Goal: Find specific page/section: Find specific page/section

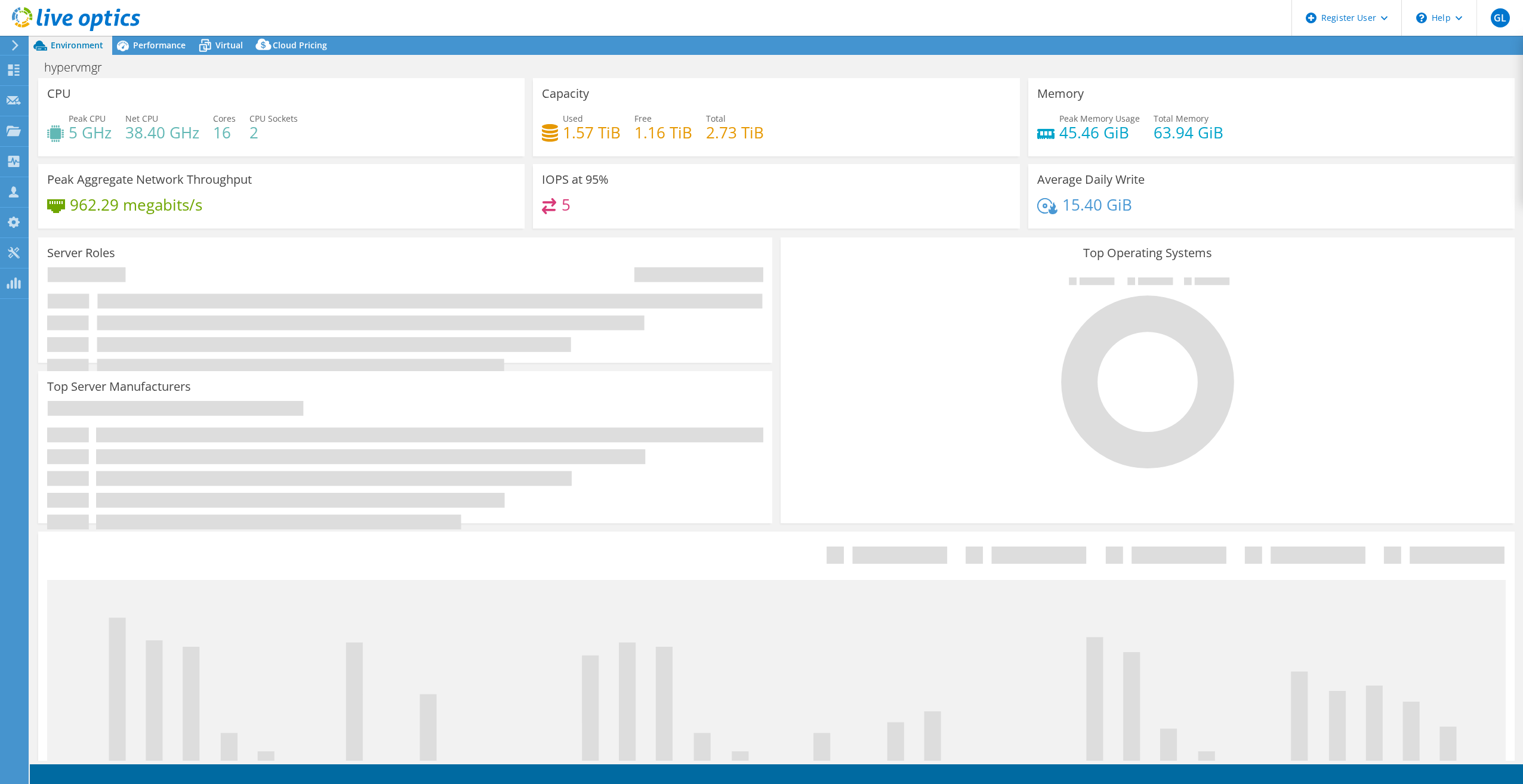
select select "USD"
select select "USEast"
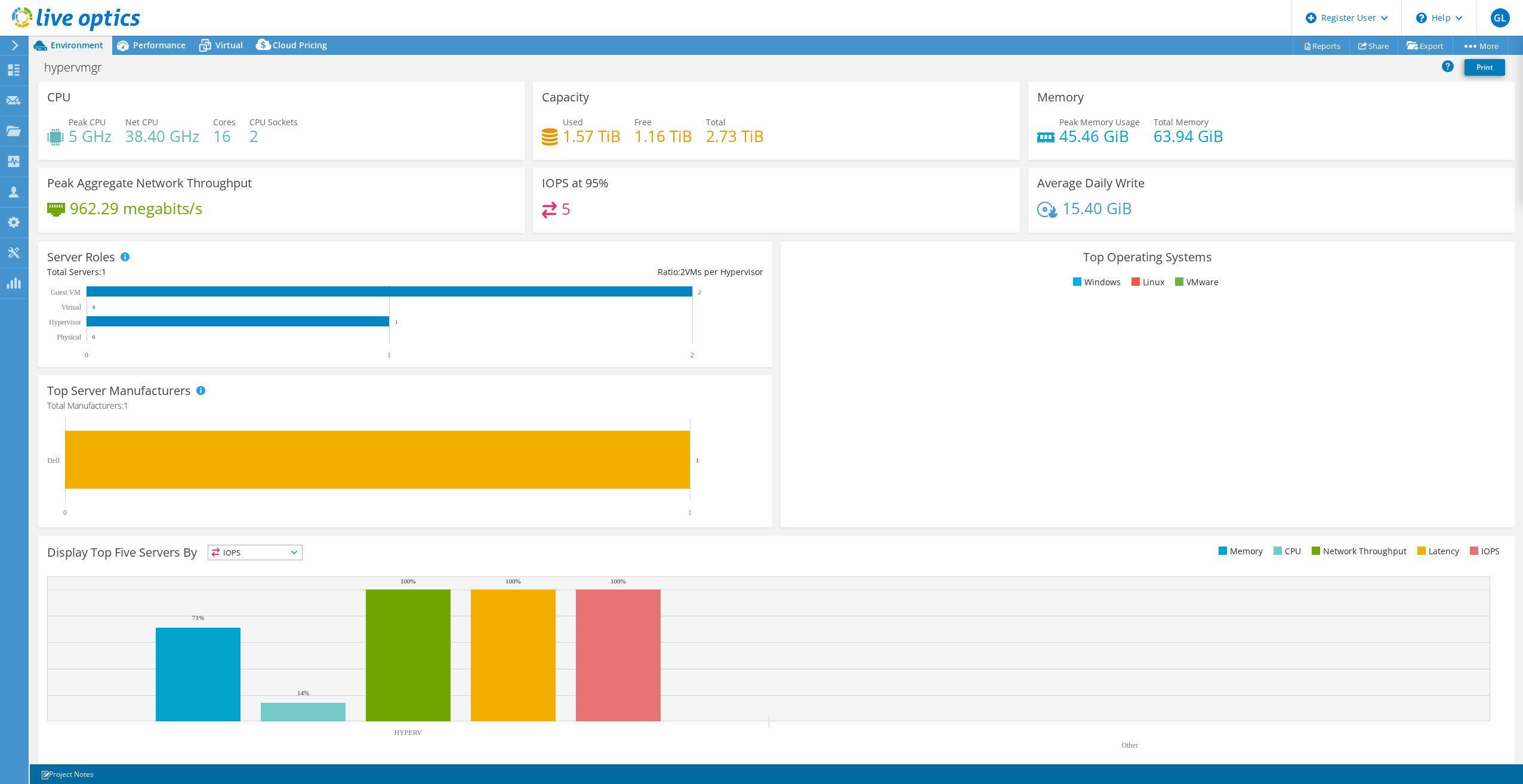
click at [17, 43] on icon at bounding box center [15, 45] width 9 height 11
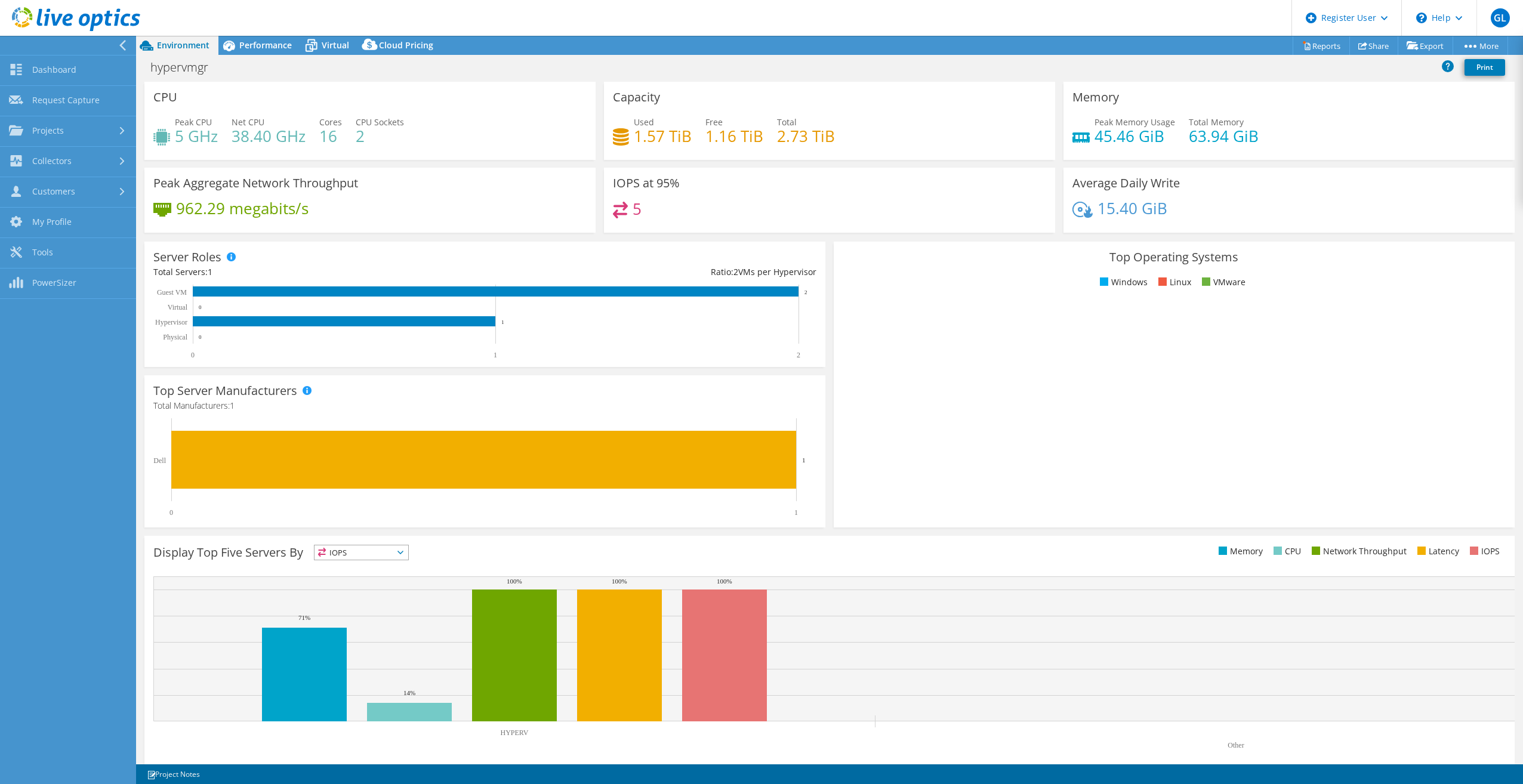
click at [126, 42] on icon at bounding box center [122, 45] width 9 height 11
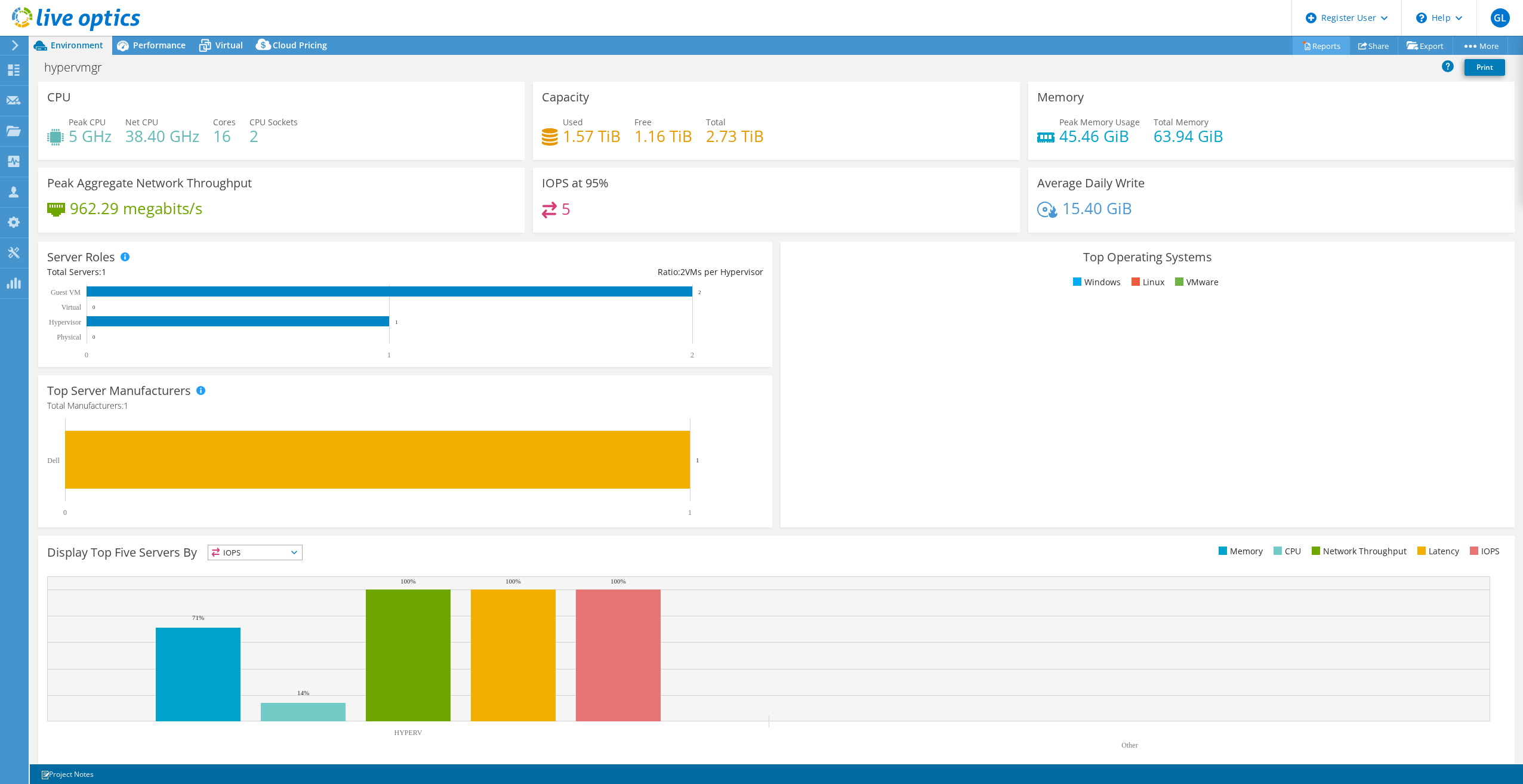
click at [1311, 43] on link "Reports" at bounding box center [1321, 45] width 57 height 18
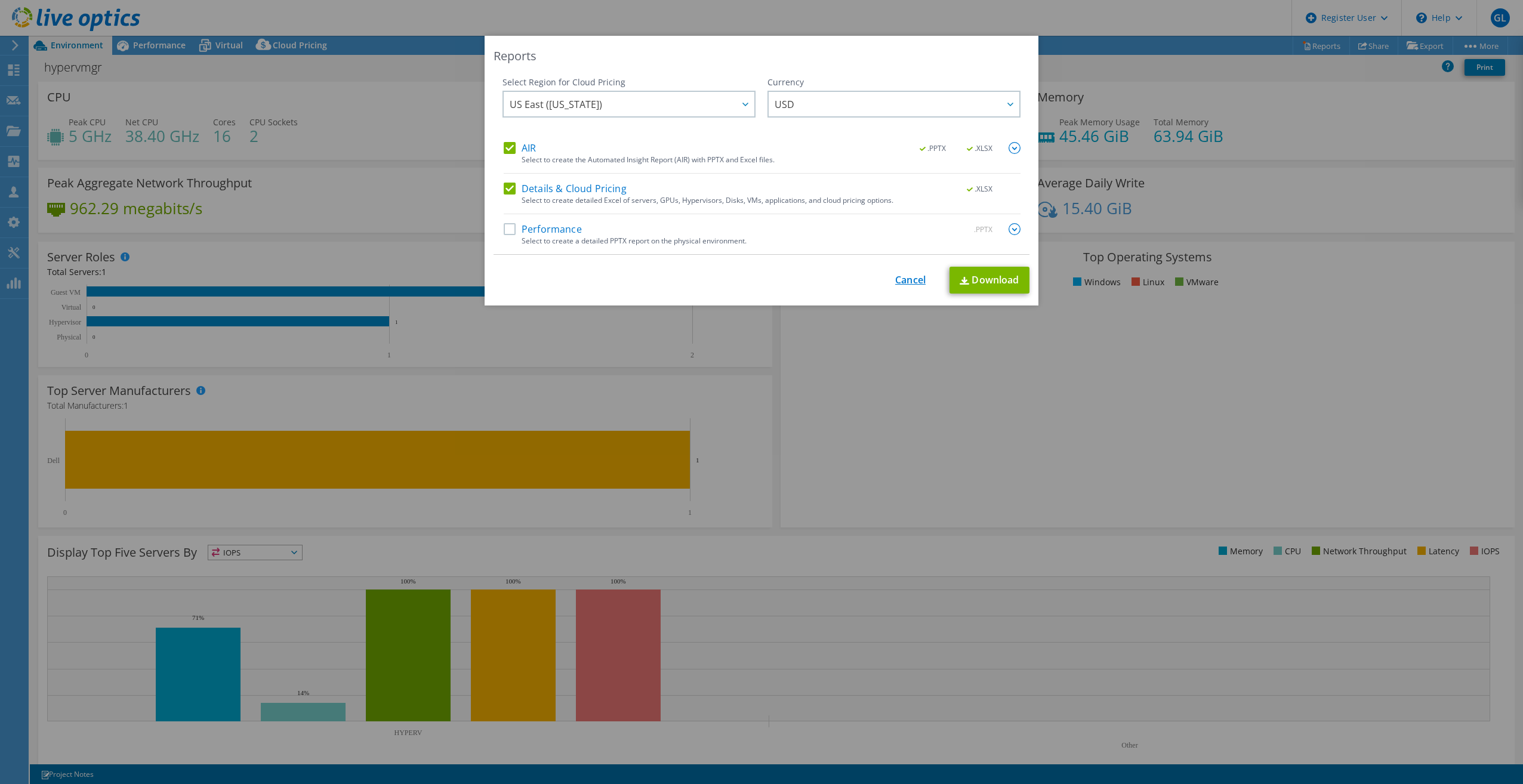
click at [898, 278] on link "Cancel" at bounding box center [910, 280] width 31 height 12
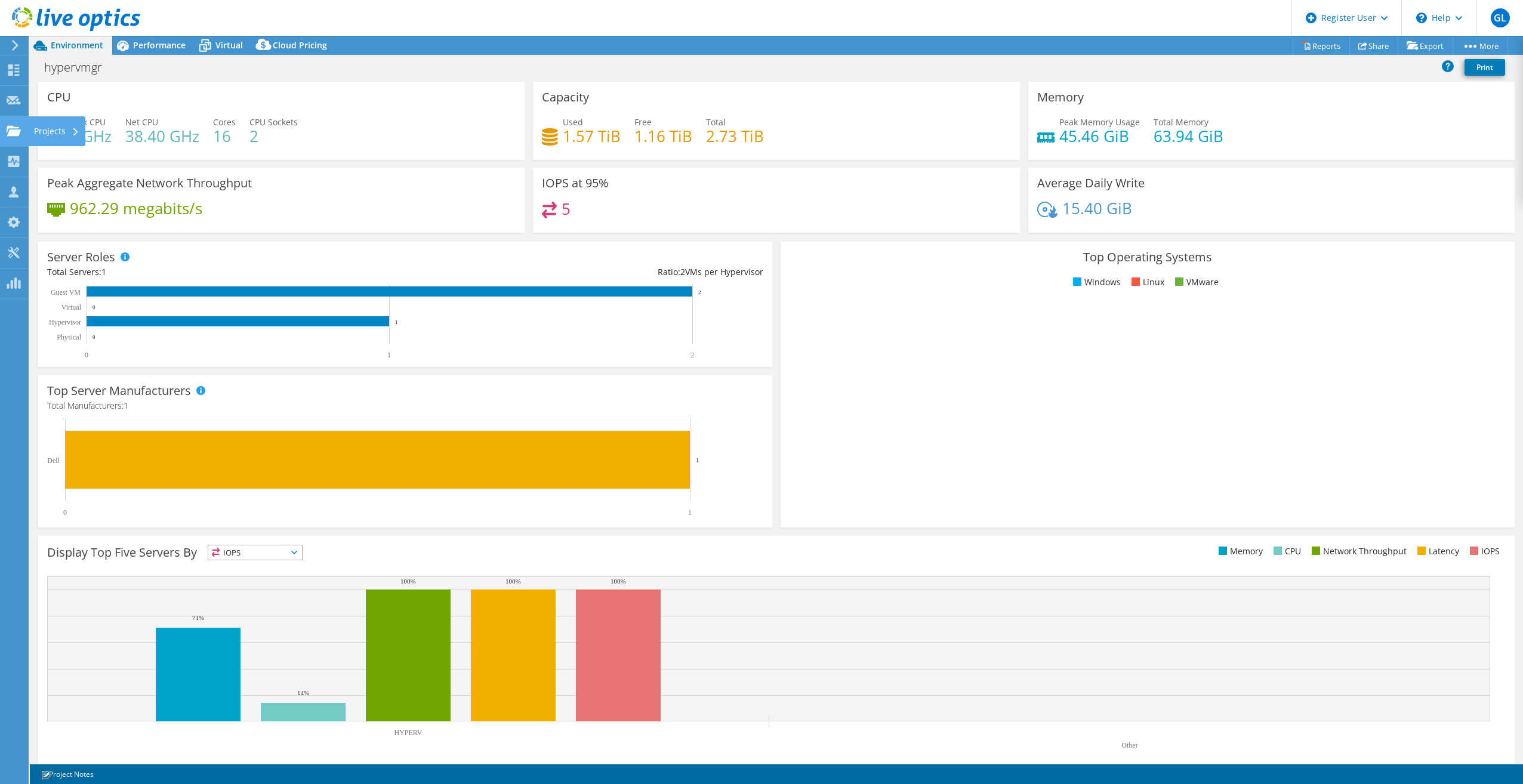
click at [17, 134] on use at bounding box center [14, 130] width 14 height 10
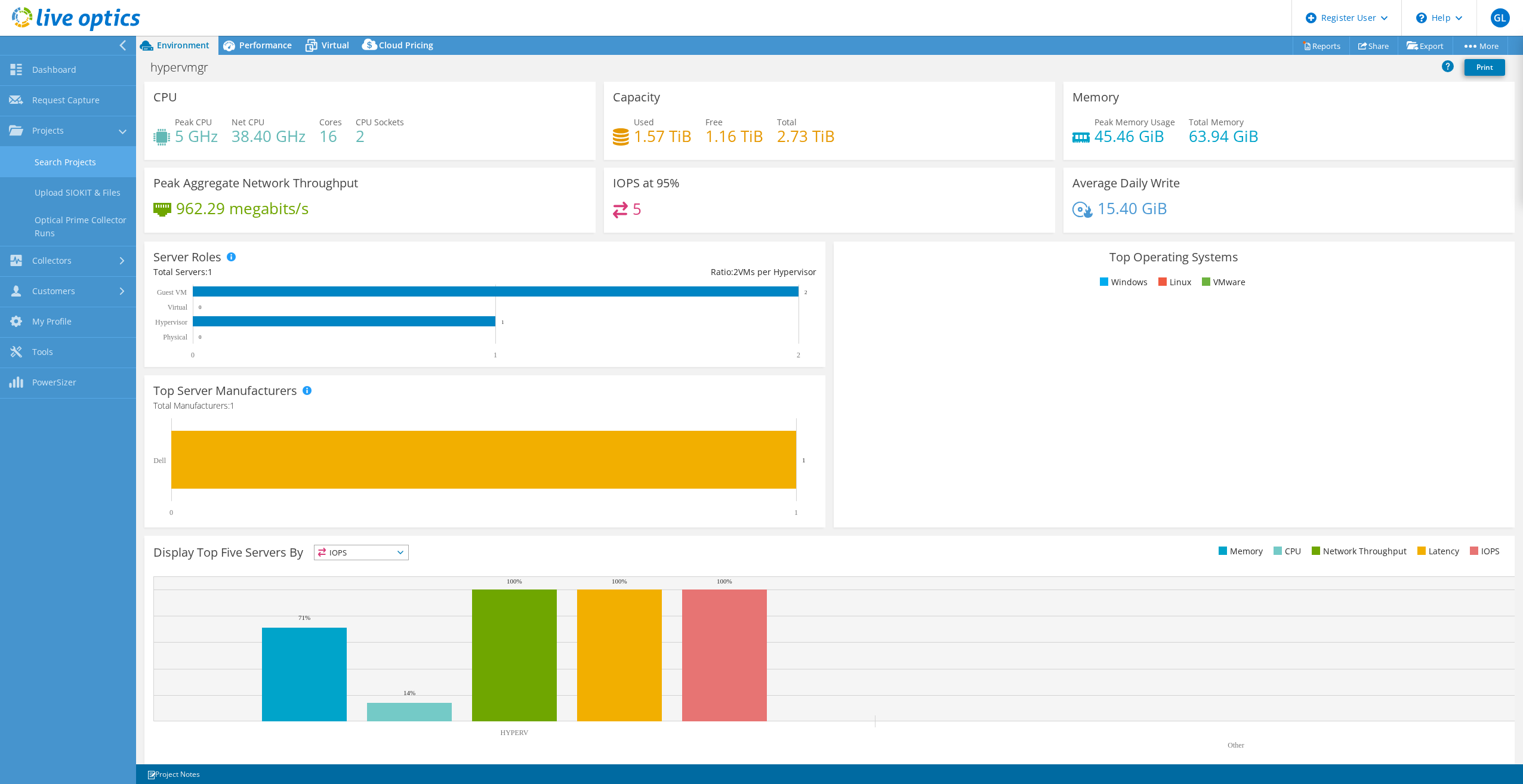
click at [77, 160] on link "Search Projects" at bounding box center [68, 162] width 136 height 31
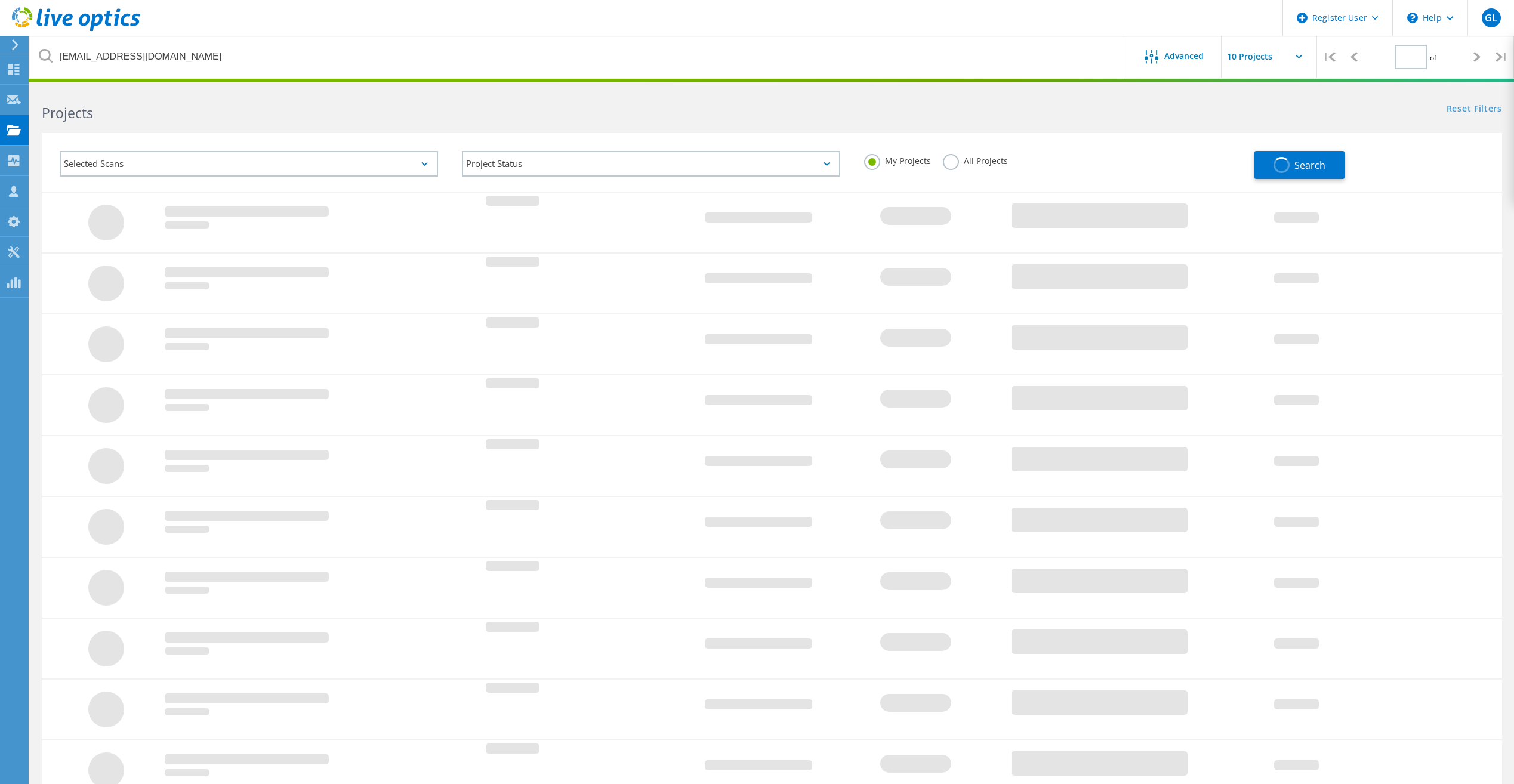
type input "1"
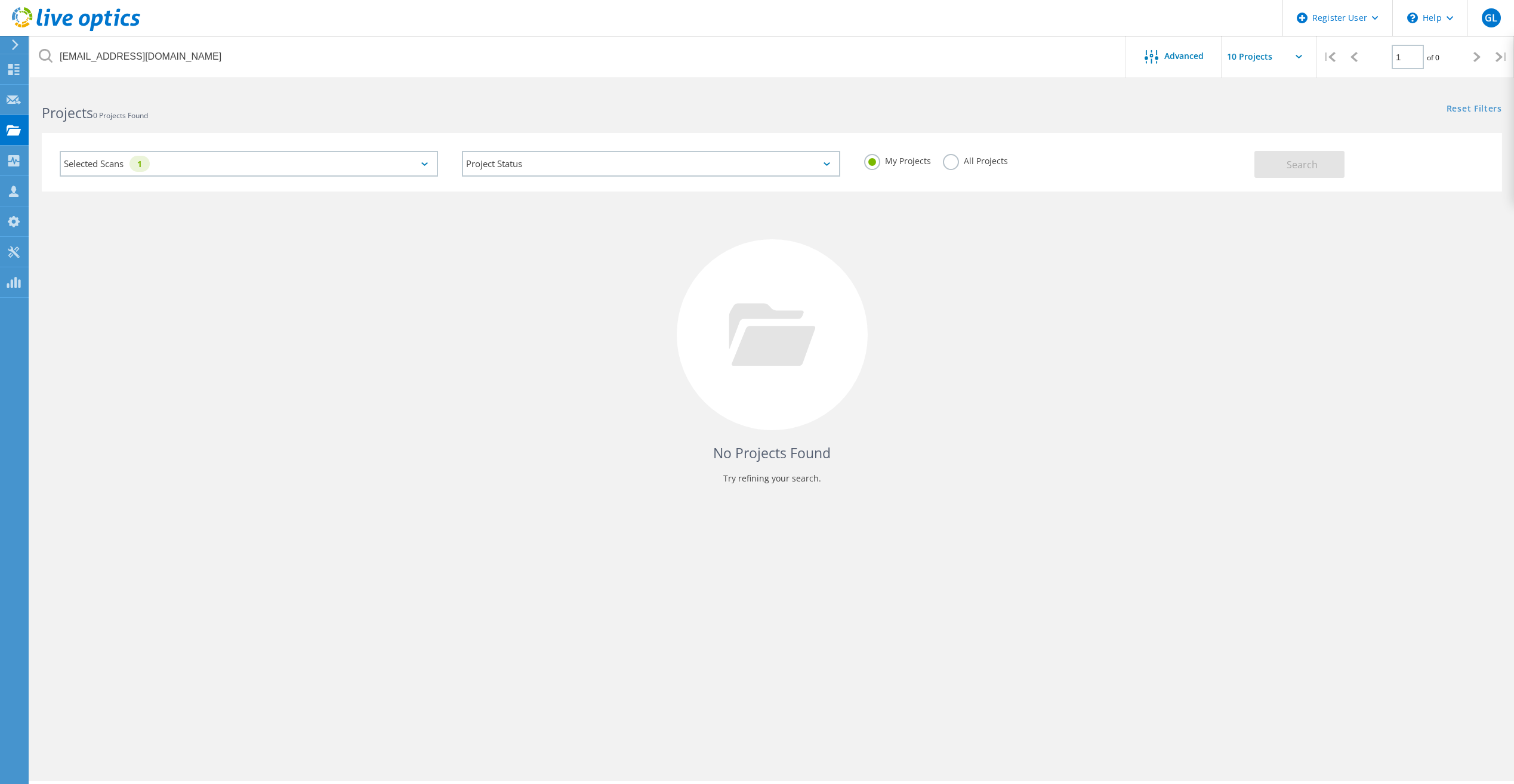
click at [959, 165] on label "All Projects" at bounding box center [976, 160] width 65 height 12
click at [0, 0] on input "All Projects" at bounding box center [0, 0] width 0 height 0
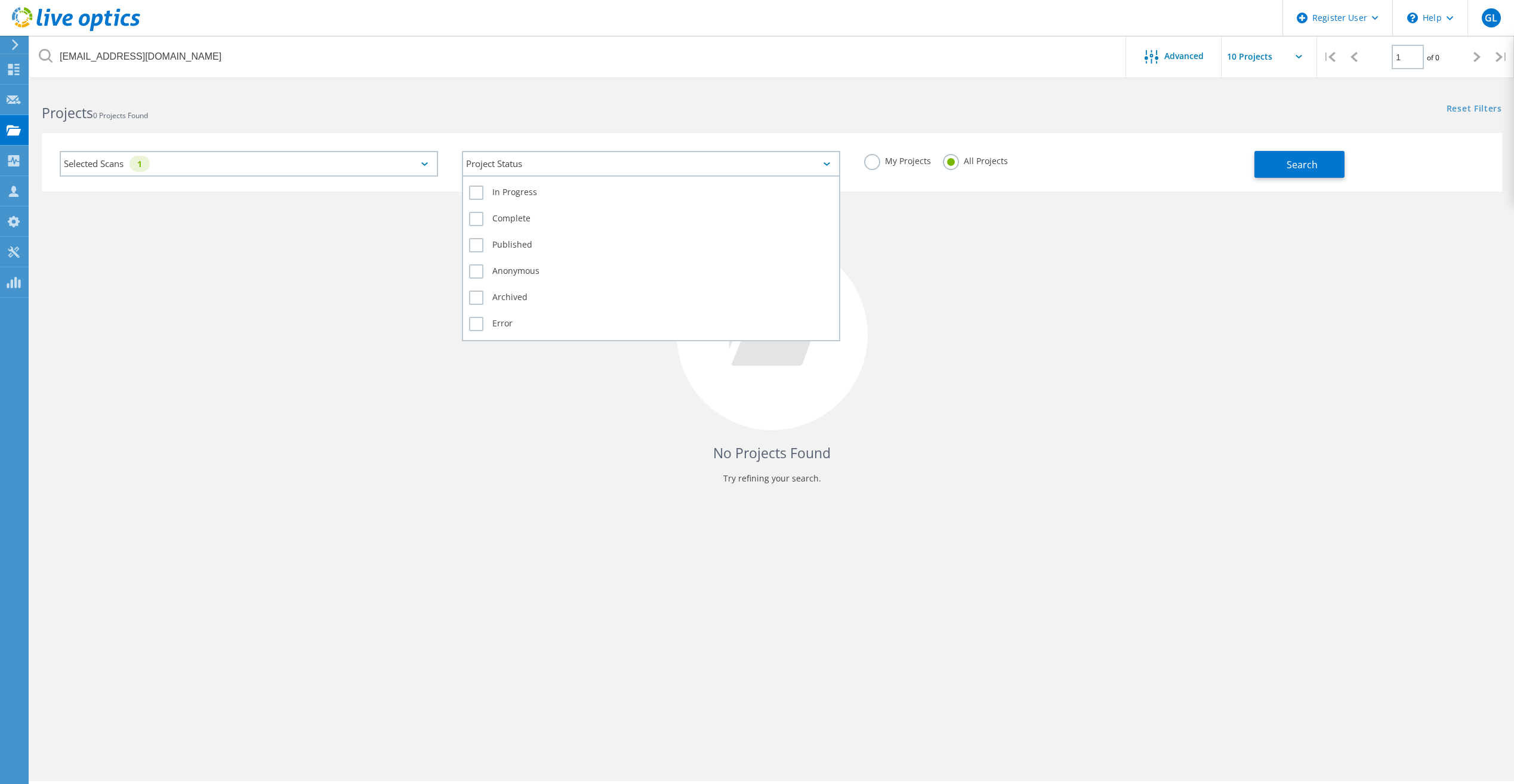
click at [583, 168] on div "Project Status" at bounding box center [650, 164] width 378 height 26
click at [490, 175] on div "In Progress Complete Published Anonymous Archived Error" at bounding box center [650, 258] width 378 height 166
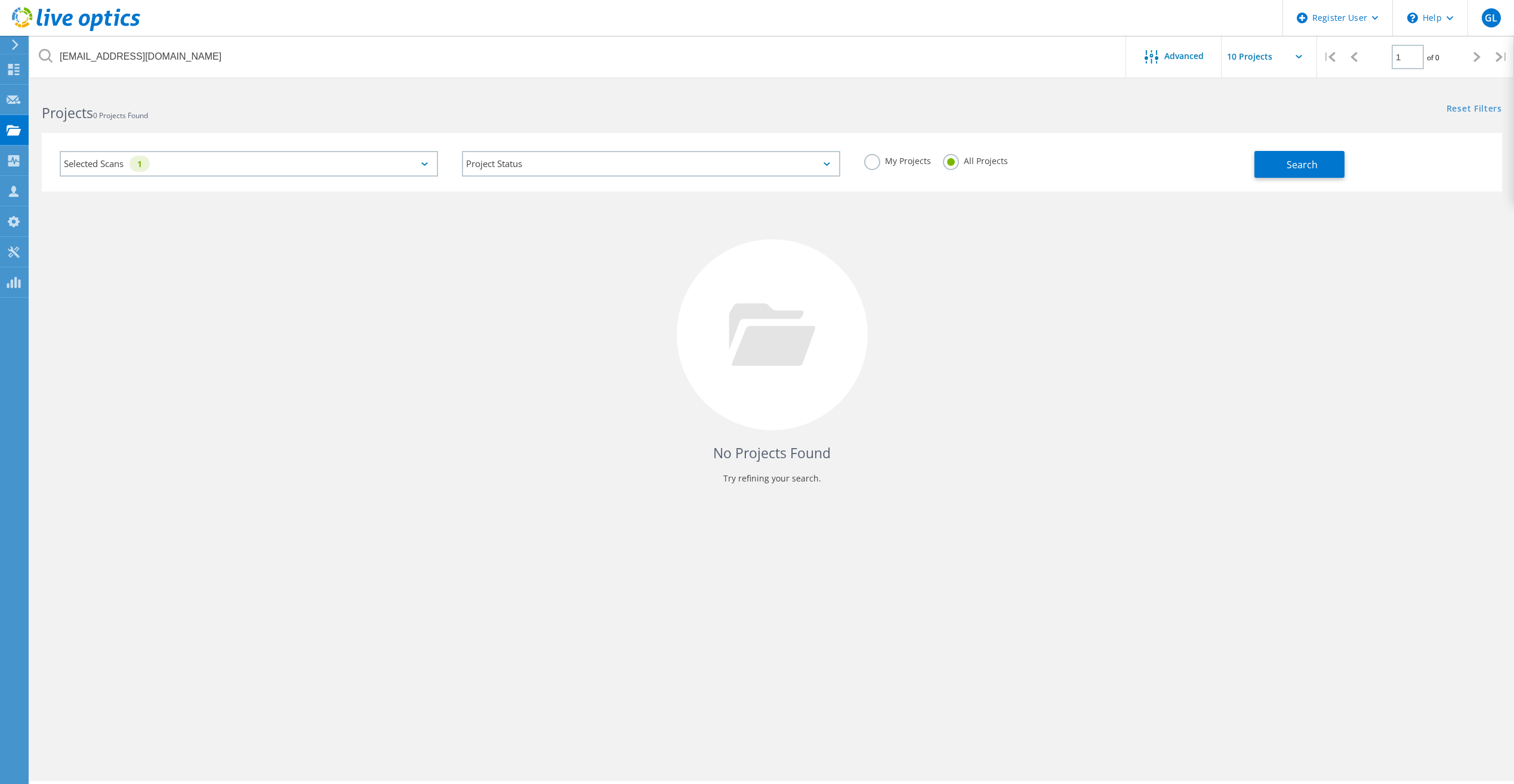
click at [348, 166] on div "Selected Scans 1" at bounding box center [248, 164] width 378 height 26
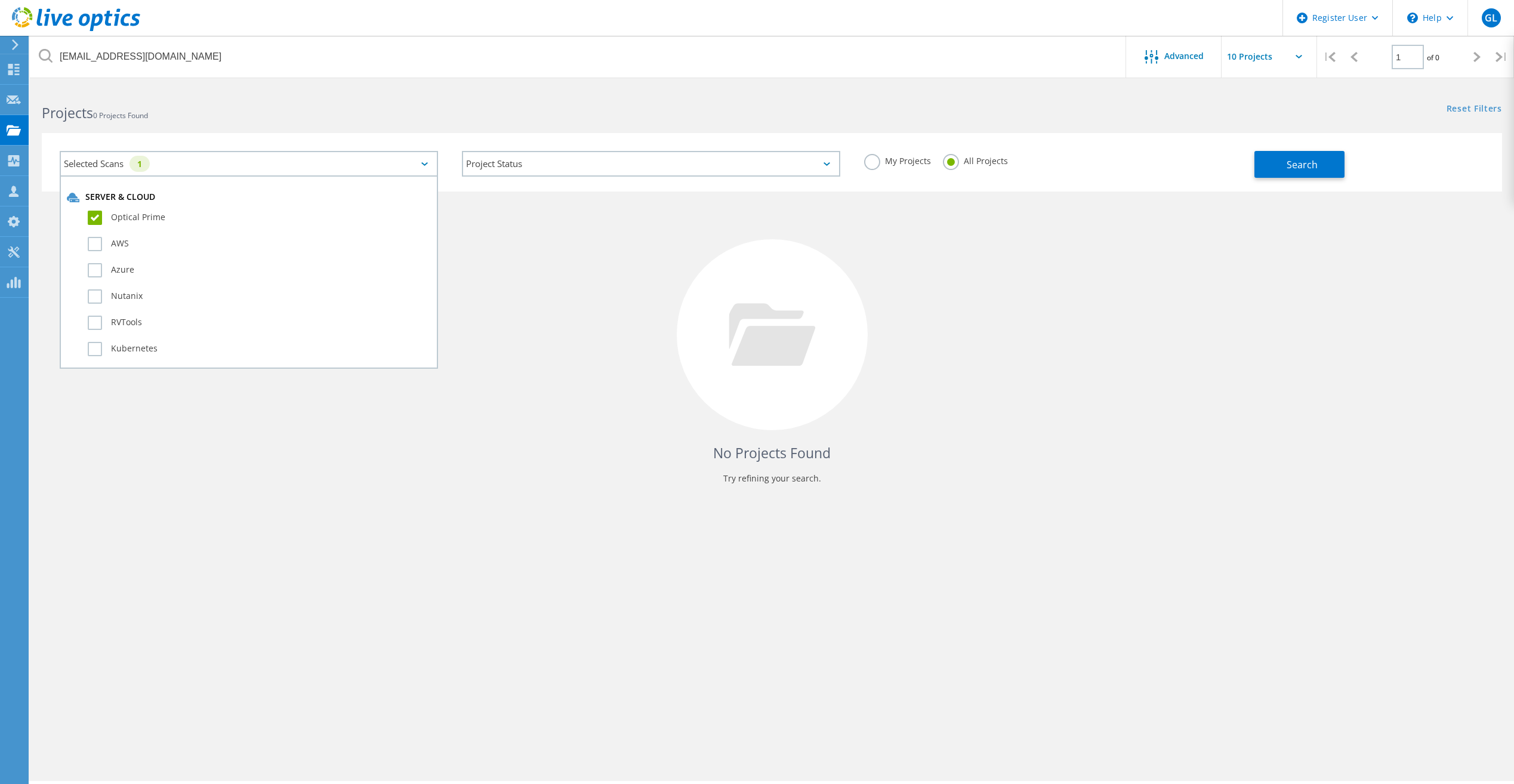
click at [348, 166] on div "Selected Scans 1" at bounding box center [248, 164] width 378 height 26
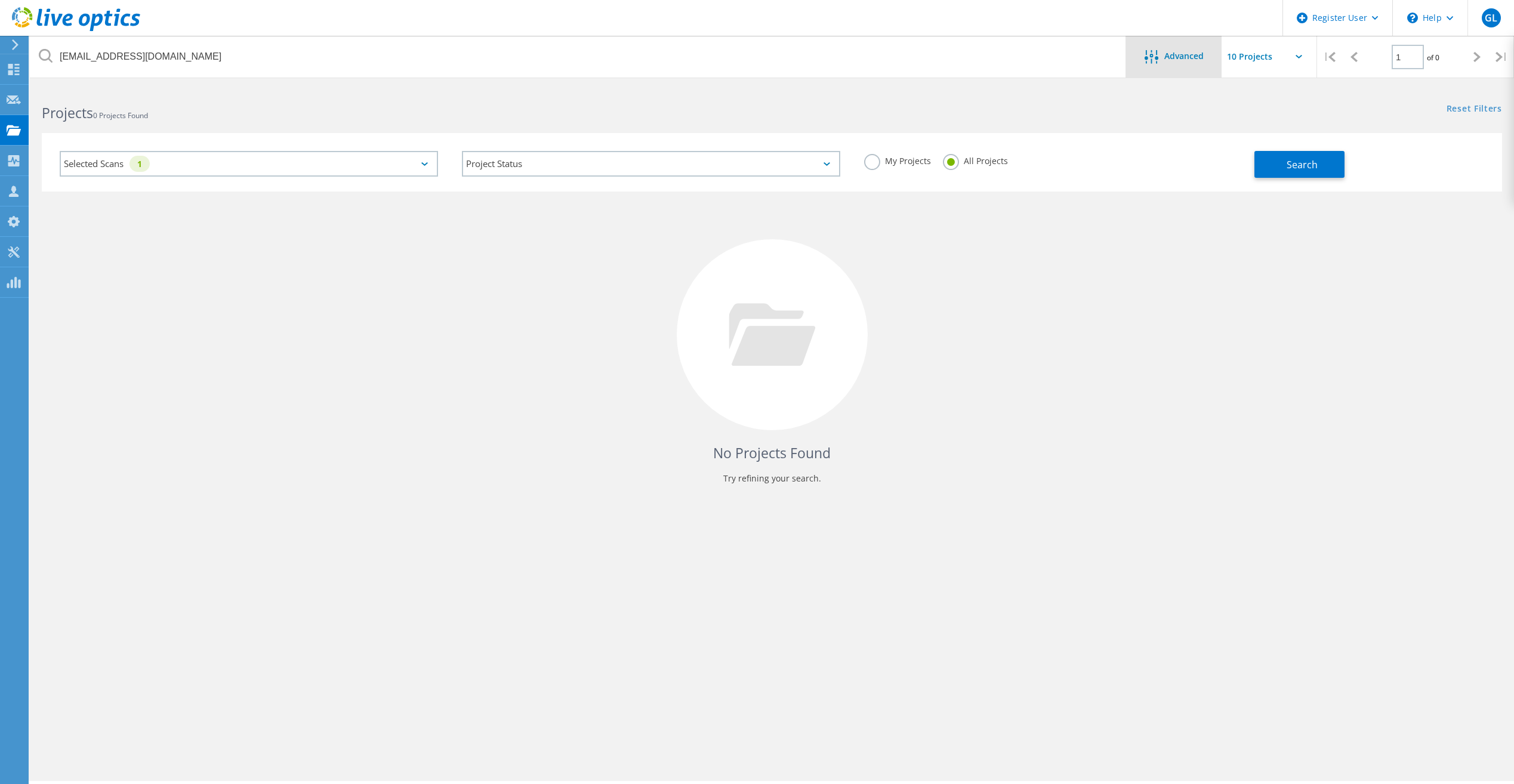
click at [1190, 56] on span "Advanced" at bounding box center [1184, 56] width 39 height 8
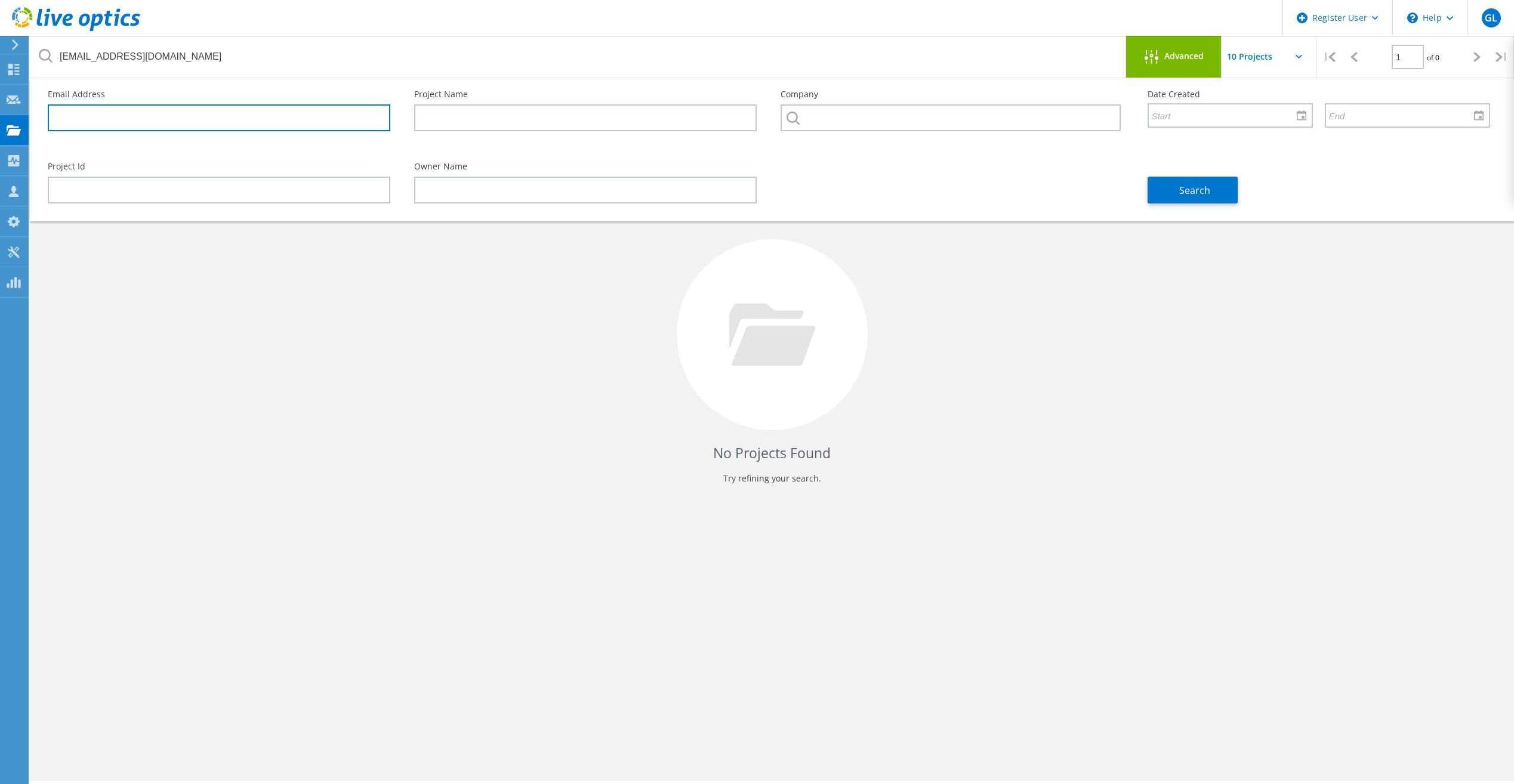
click at [142, 119] on input "text" at bounding box center [219, 118] width 343 height 27
paste input "[EMAIL_ADDRESS][DOMAIN_NAME]"
type input "[EMAIL_ADDRESS][DOMAIN_NAME]"
click at [1211, 174] on div "Search" at bounding box center [1319, 183] width 367 height 65
click at [1210, 183] on button "Search" at bounding box center [1192, 190] width 90 height 27
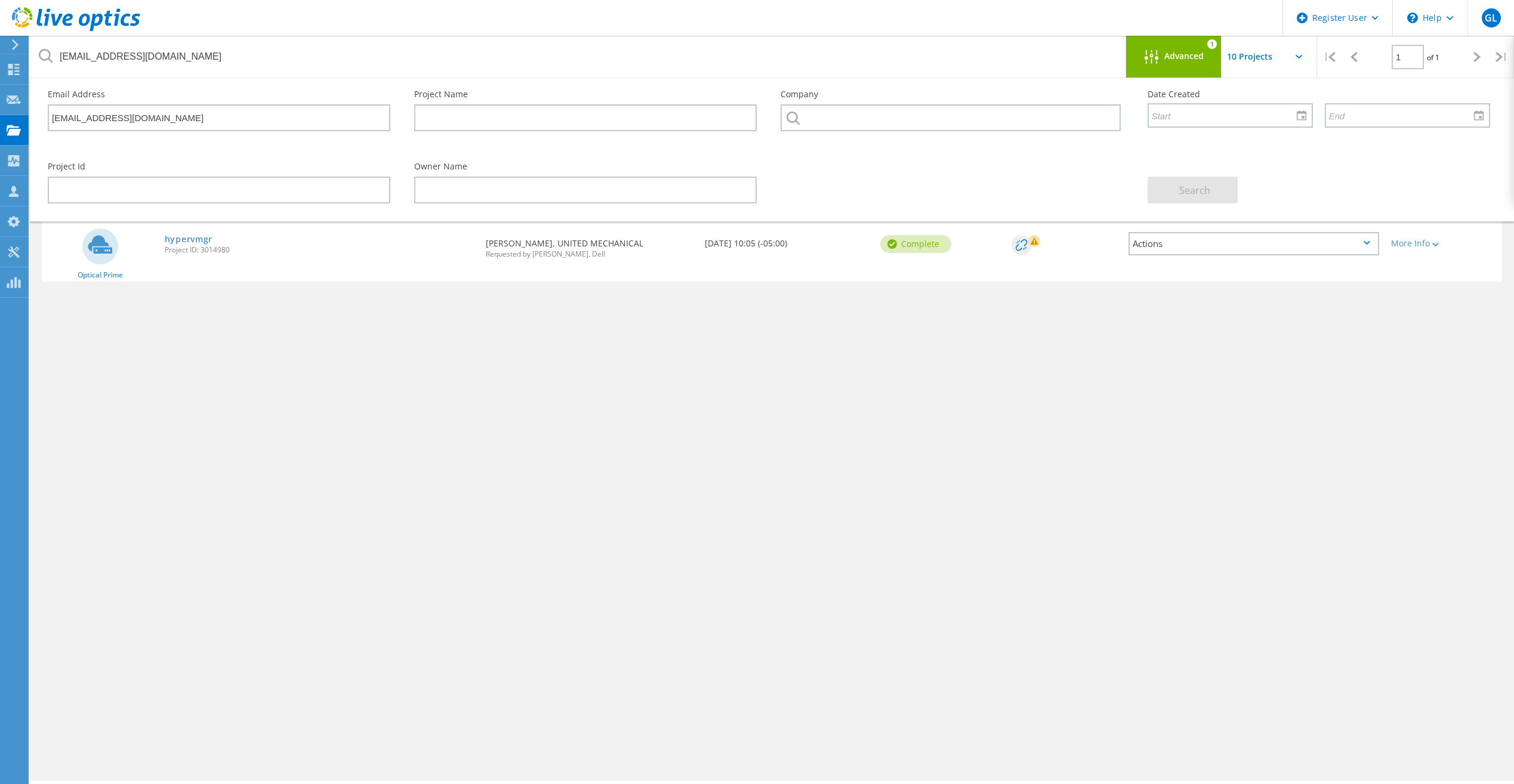
drag, startPoint x: 164, startPoint y: 250, endPoint x: 243, endPoint y: 250, distance: 79.0
click at [243, 250] on div "hypervmgr Project ID: 3014980" at bounding box center [319, 242] width 321 height 45
copy span "Project ID: 3014980"
click at [243, 250] on span "Project ID: 3014980" at bounding box center [319, 250] width 309 height 7
click at [200, 239] on link "hypervmgr" at bounding box center [189, 239] width 48 height 8
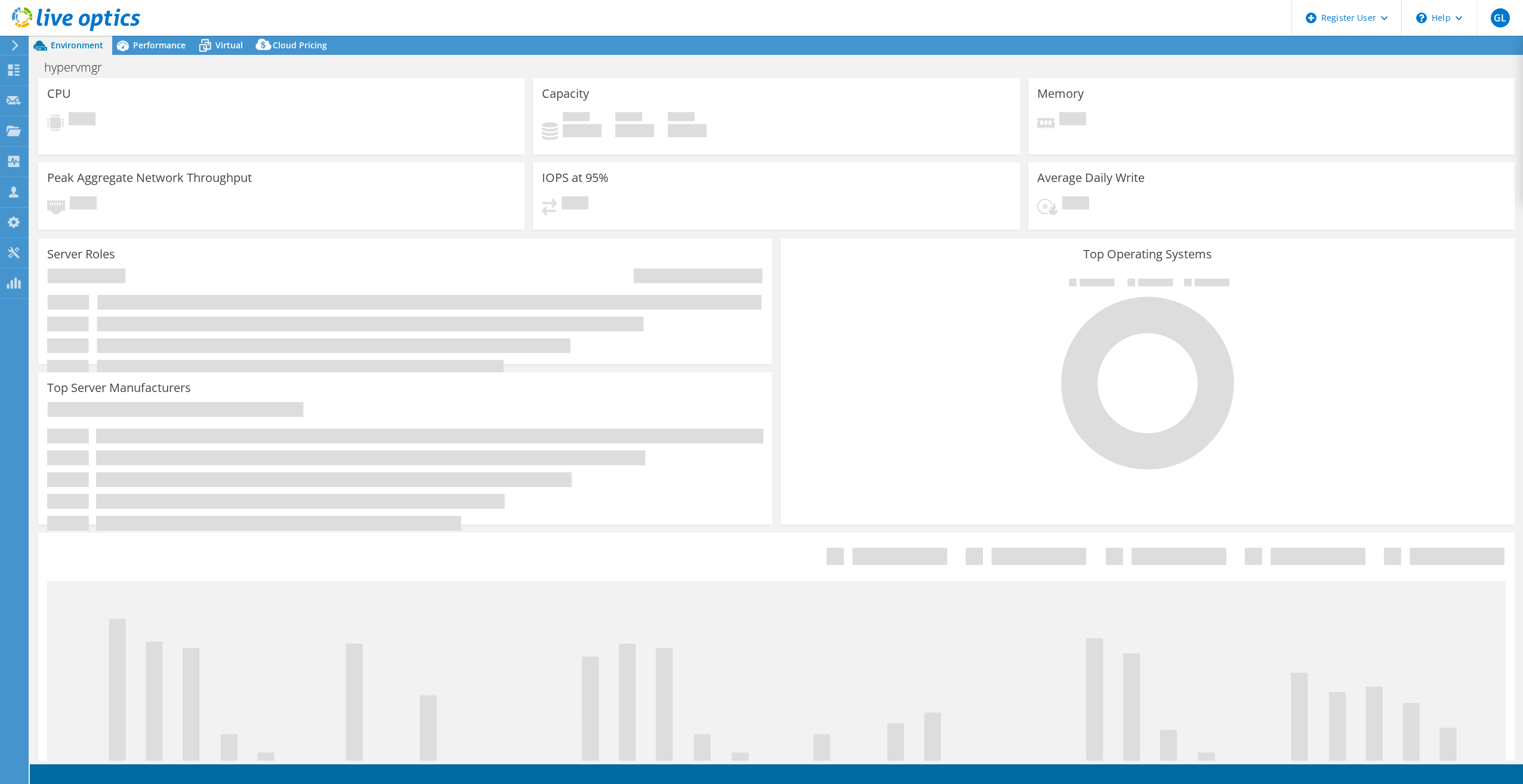
select select "USD"
select select "USEast"
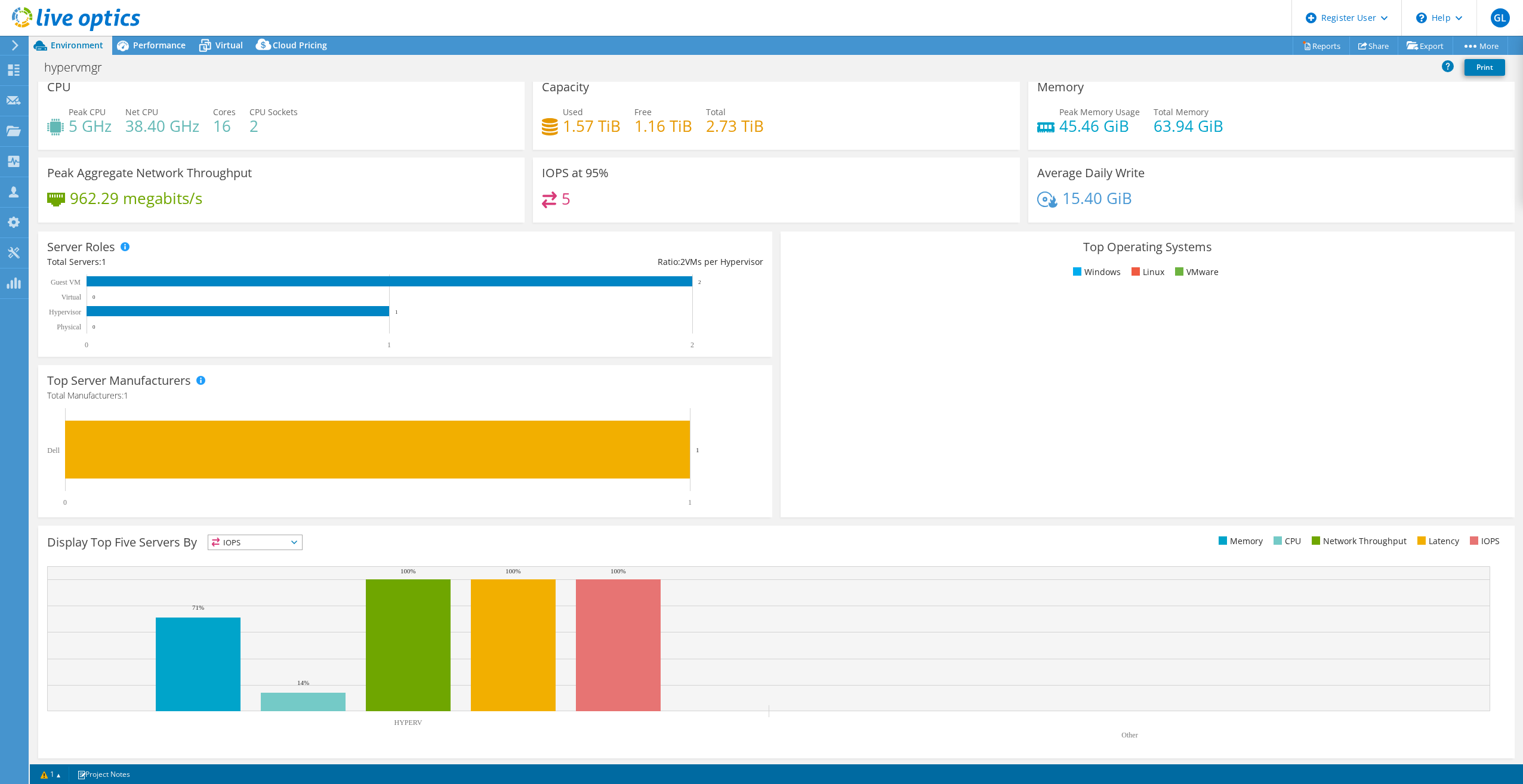
scroll to position [12, 0]
